Goal: Transaction & Acquisition: Purchase product/service

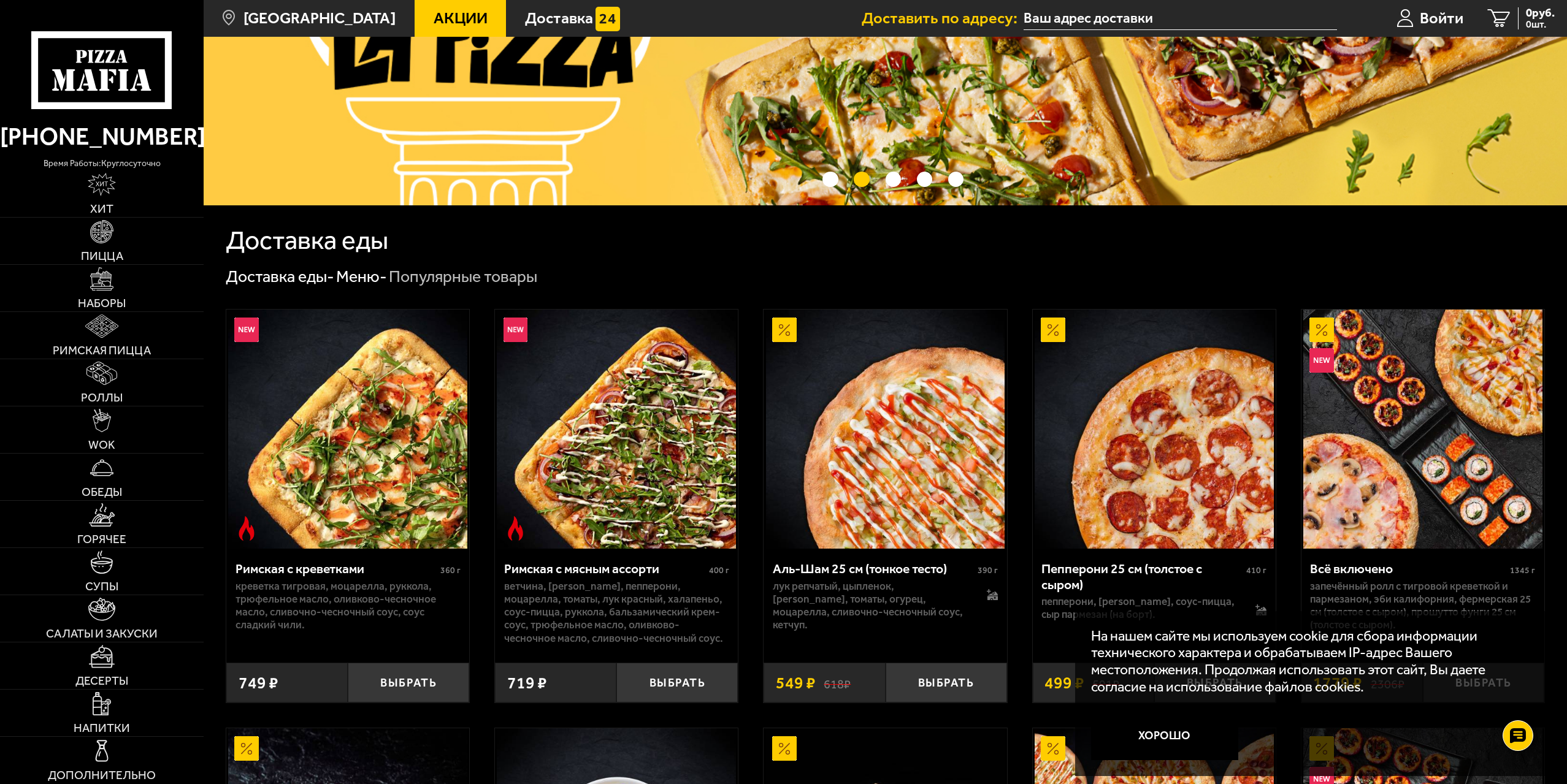
scroll to position [245, 0]
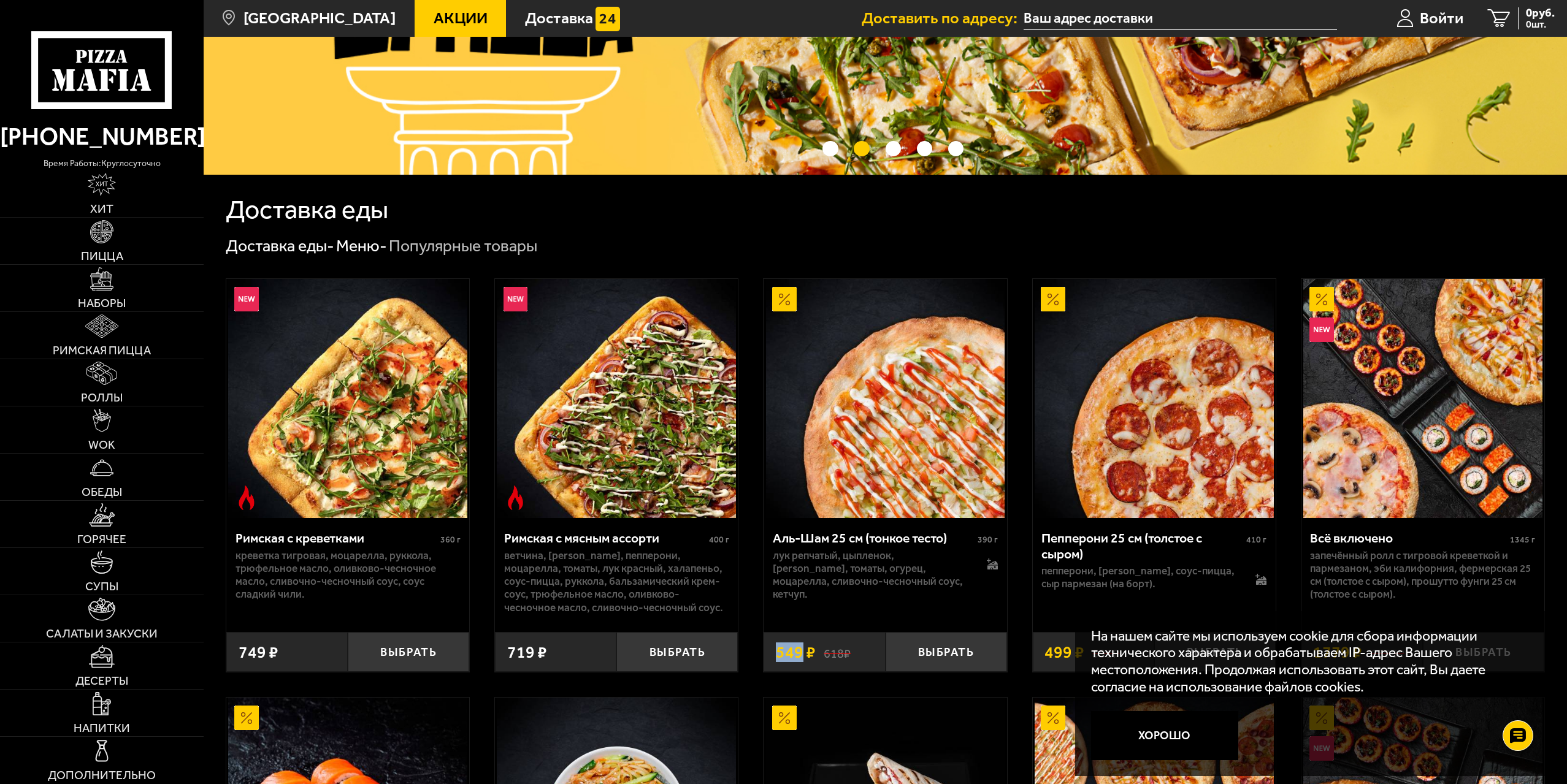
drag, startPoint x: 777, startPoint y: 656, endPoint x: 799, endPoint y: 654, distance: 22.1
click at [799, 654] on span "549 ₽" at bounding box center [795, 653] width 40 height 16
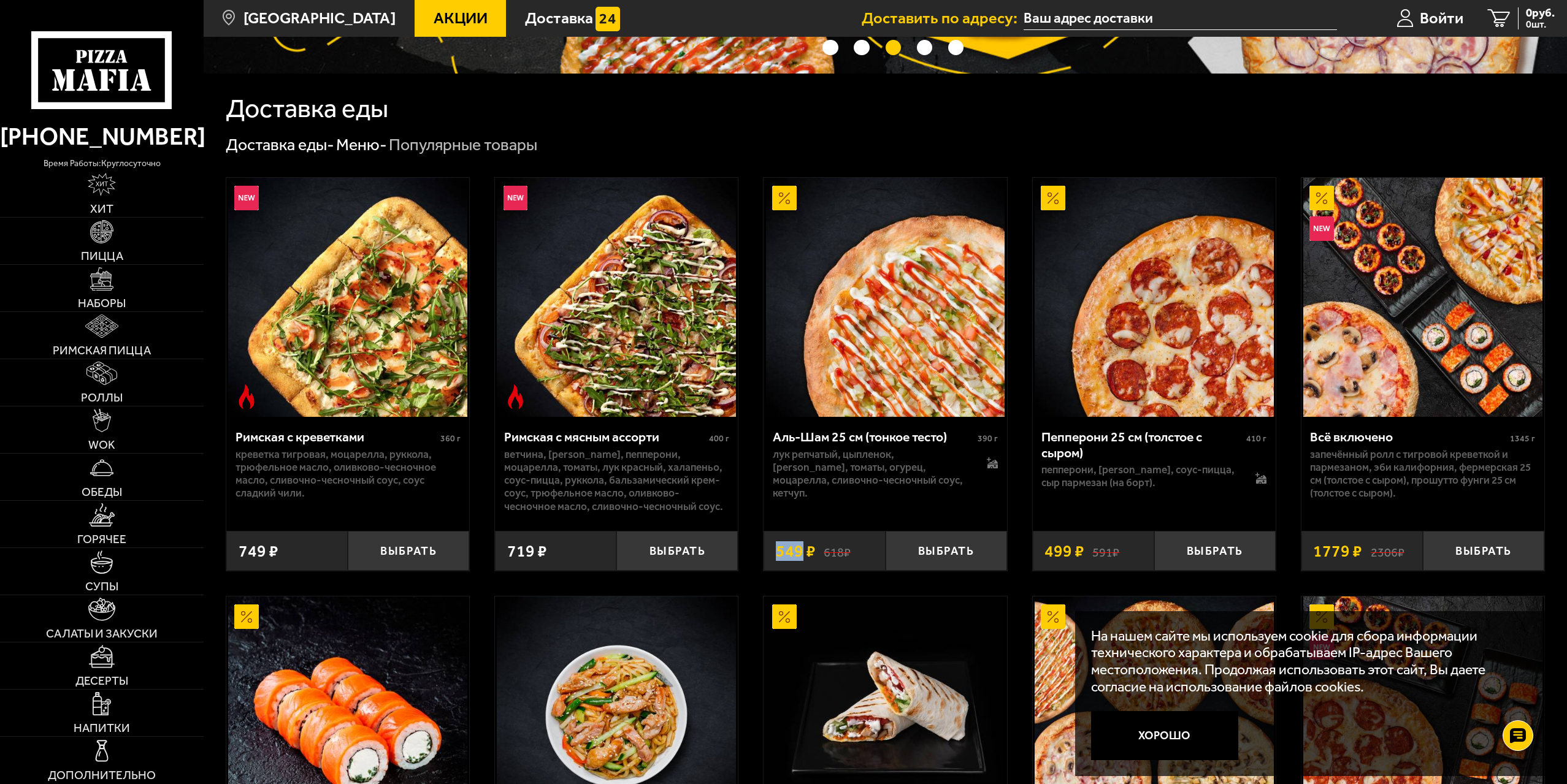
scroll to position [367, 0]
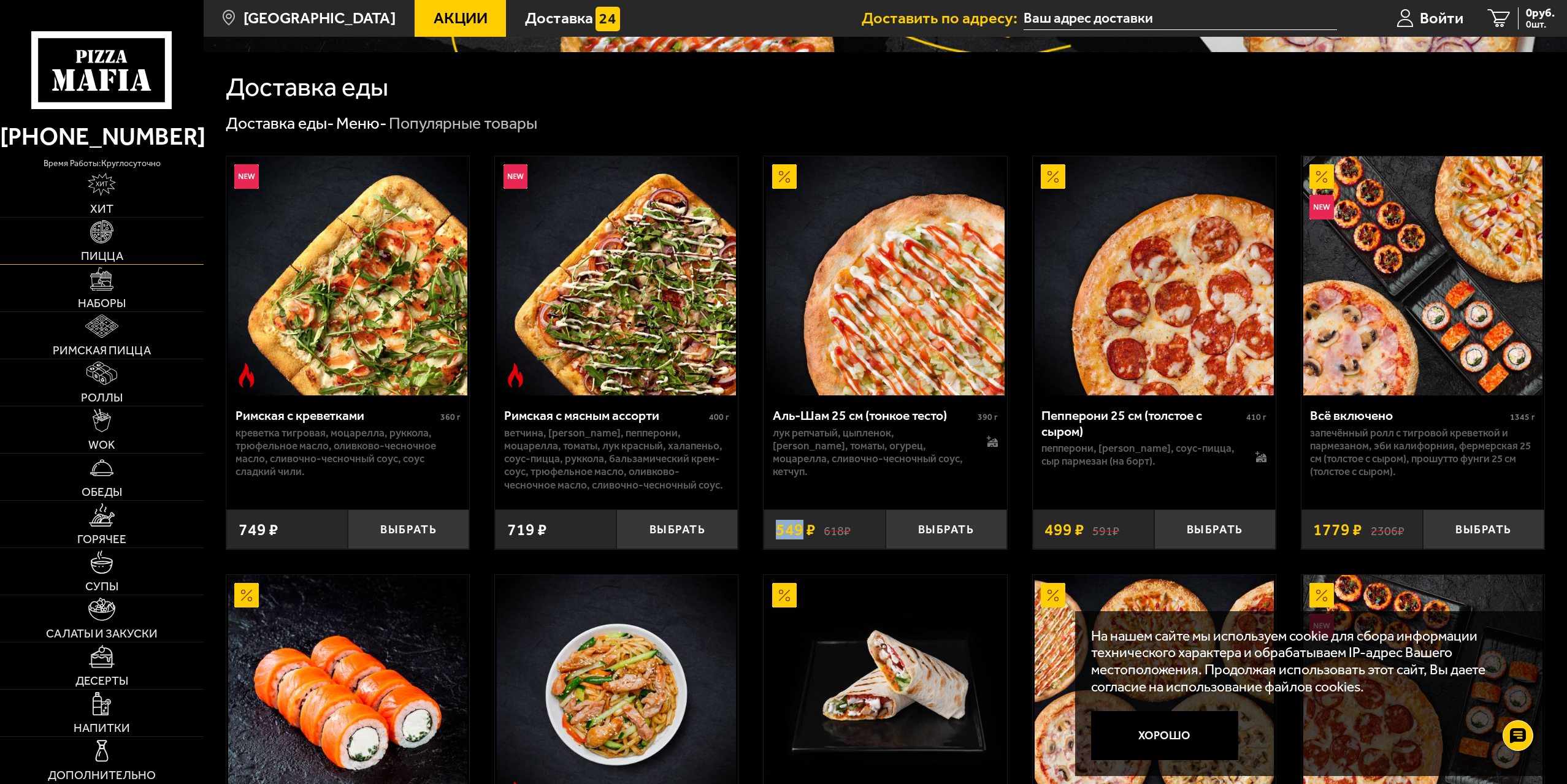
click at [99, 253] on span "Пицца" at bounding box center [102, 255] width 42 height 12
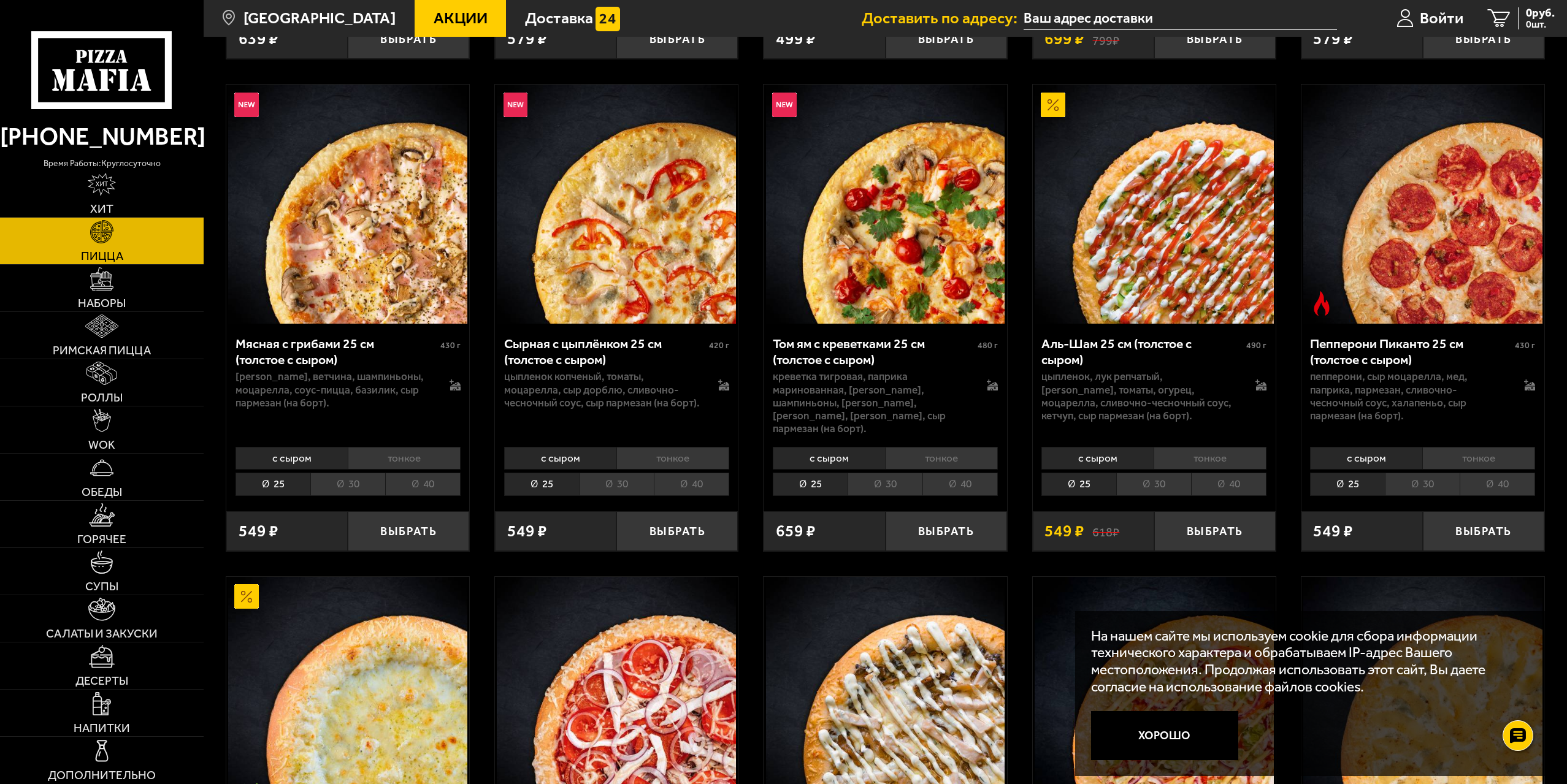
scroll to position [552, 0]
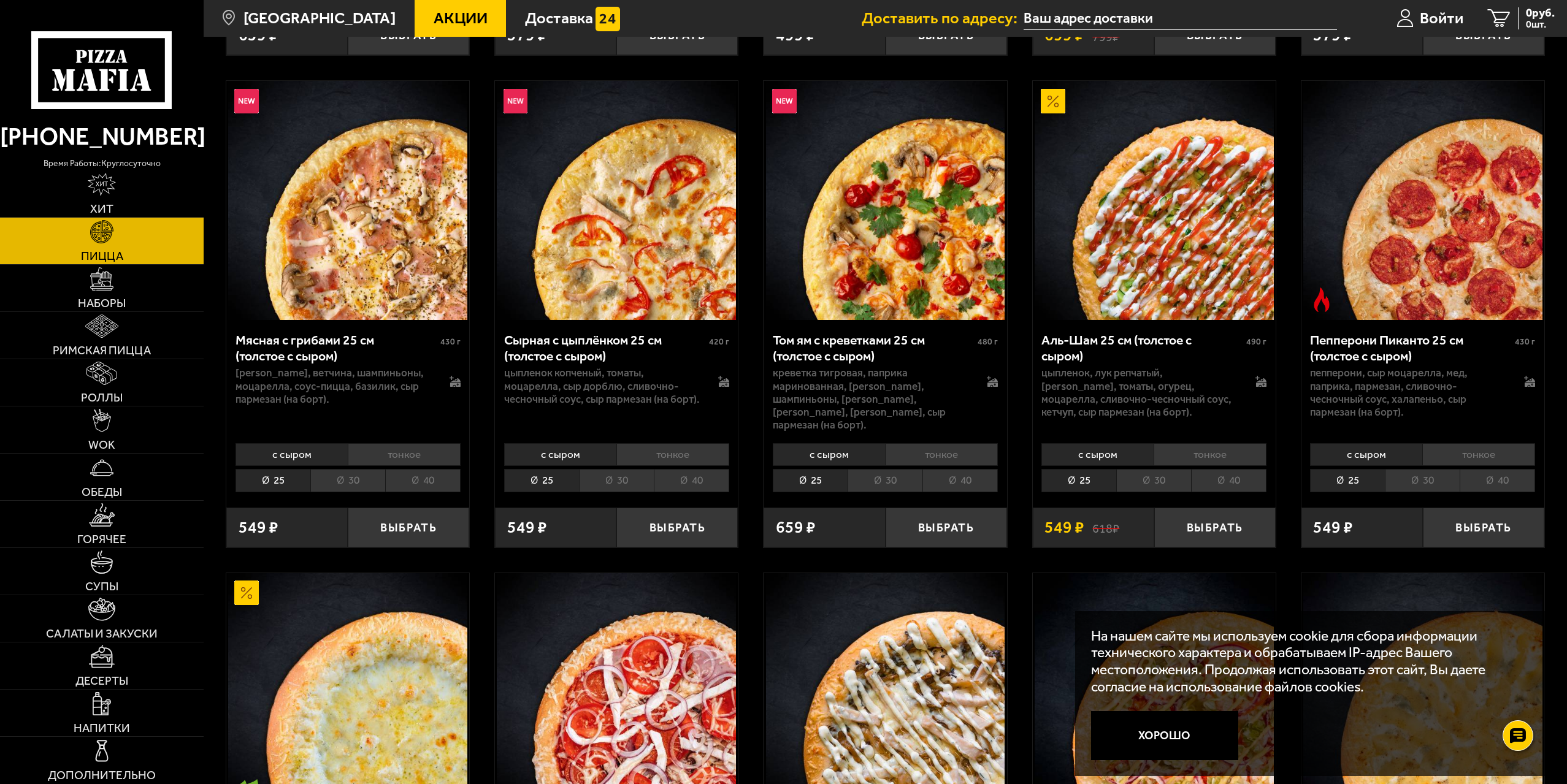
click at [1126, 288] on img at bounding box center [1154, 201] width 239 height 239
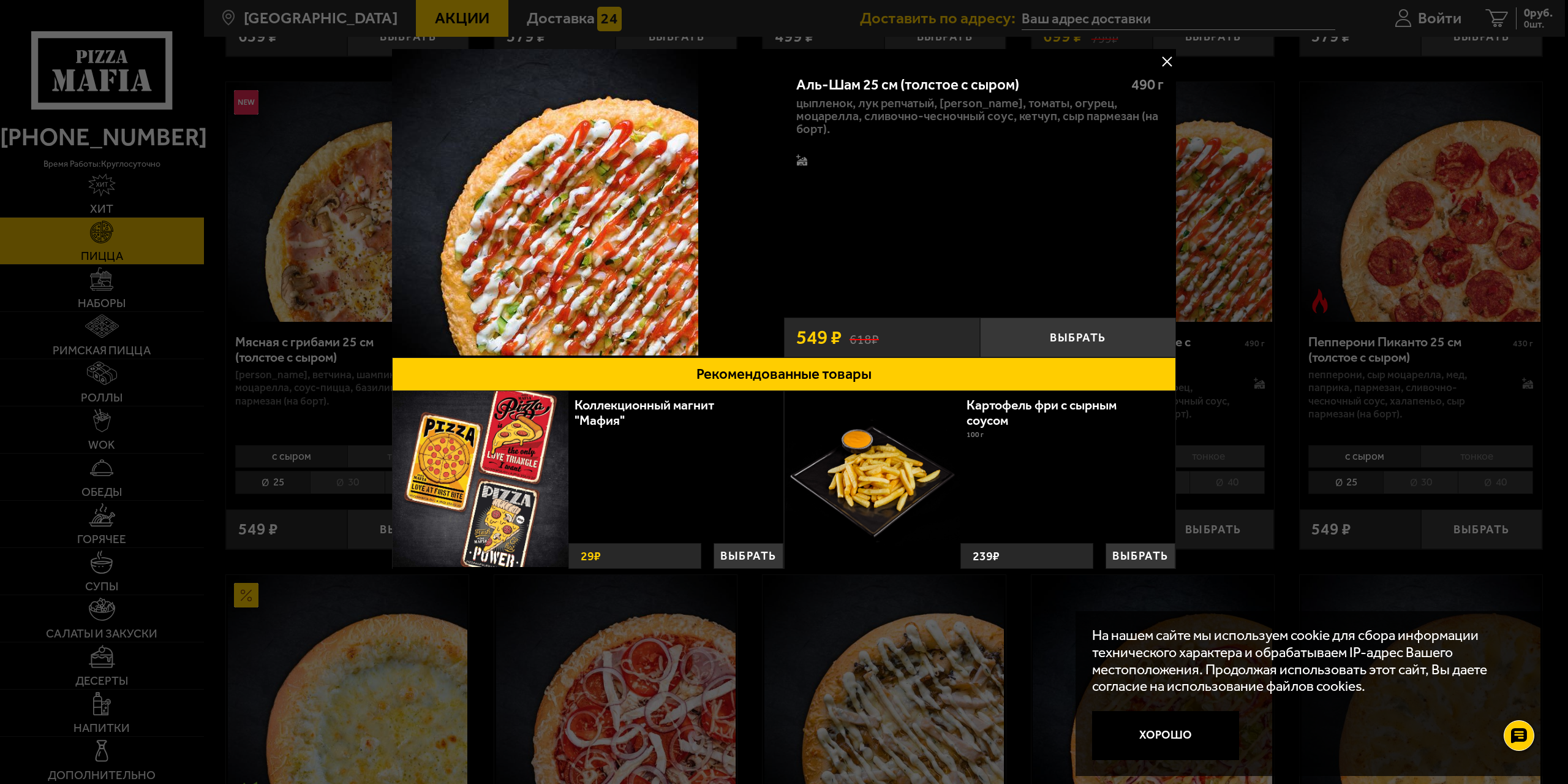
click at [1167, 61] on button at bounding box center [1167, 61] width 18 height 18
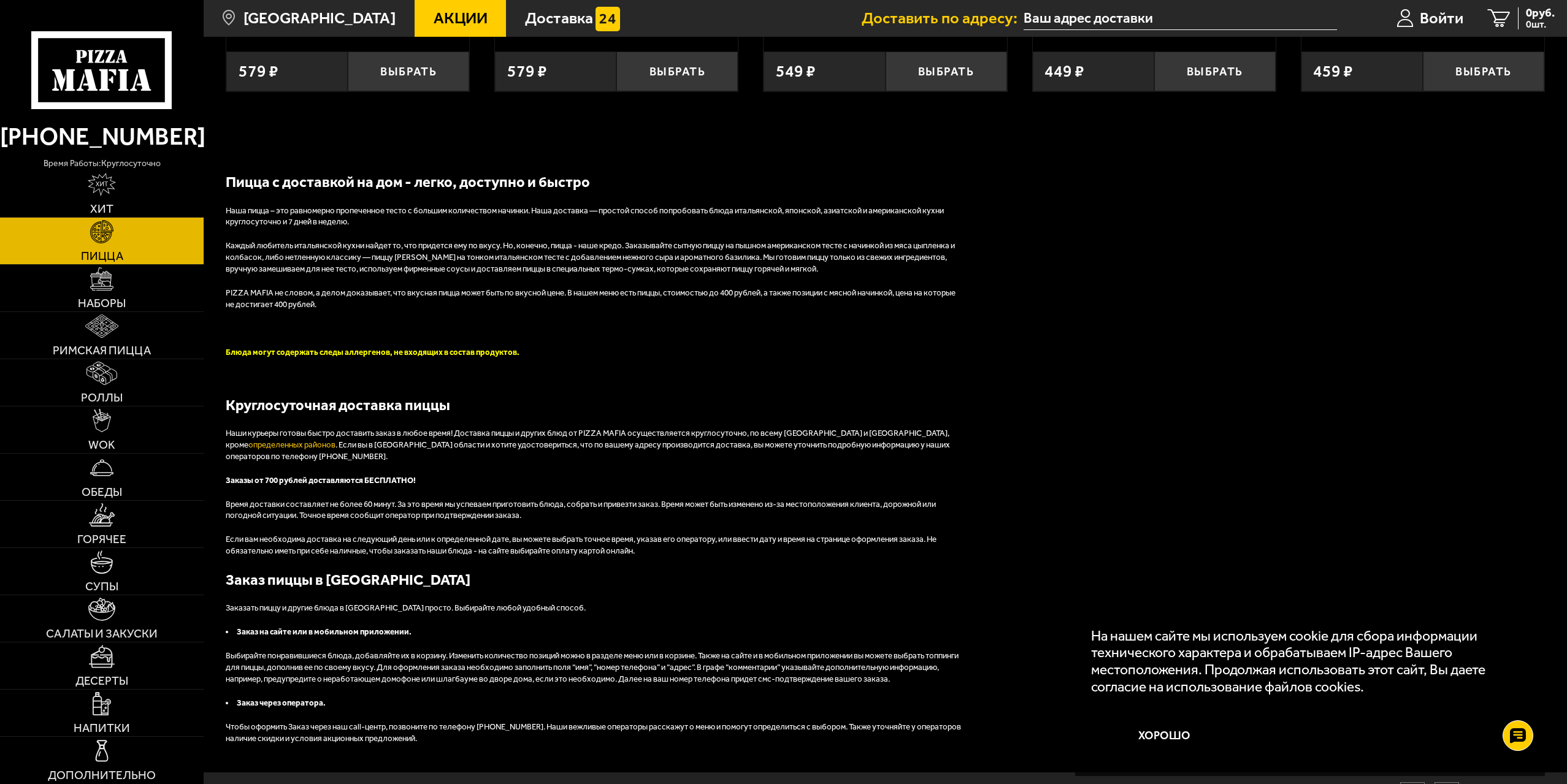
scroll to position [3003, 0]
